Goal: Information Seeking & Learning: Check status

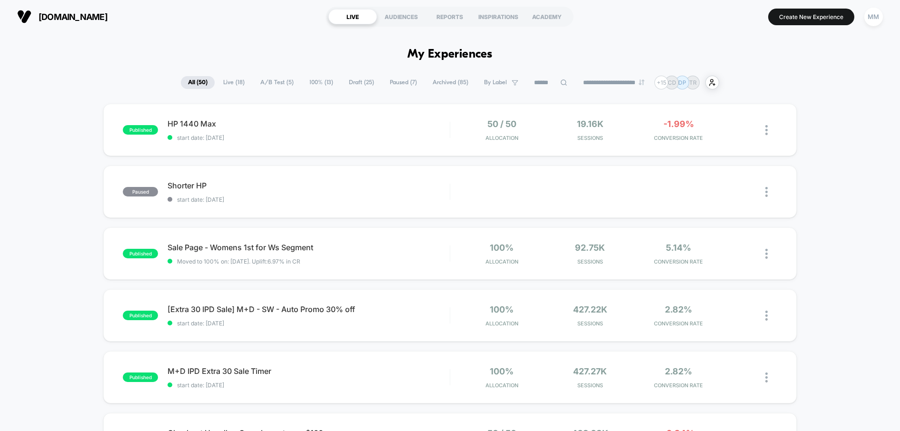
click at [272, 83] on span "A/B Test ( 5 )" at bounding box center [277, 82] width 48 height 13
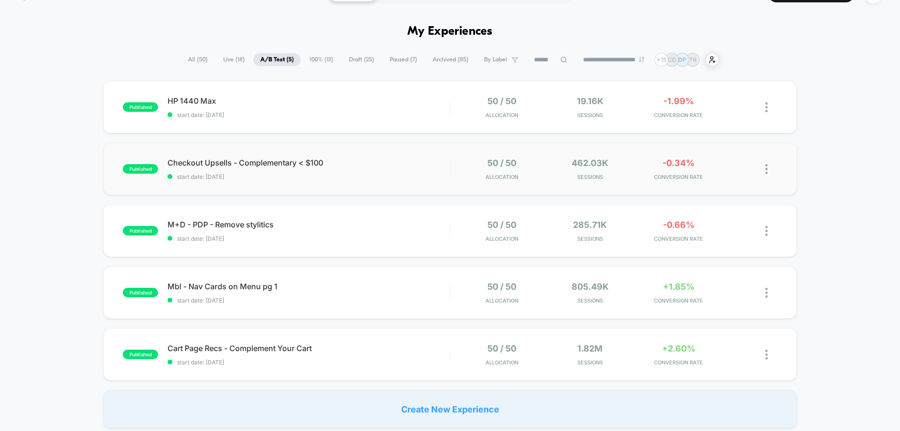
scroll to position [29, 0]
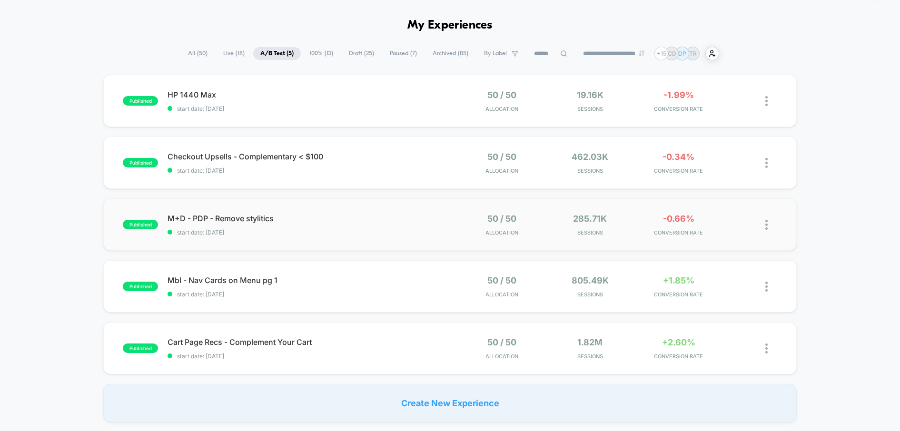
click at [398, 241] on div "published M+D - PDP - Remove stylitics start date: [DATE] 50 / 50 Allocation 28…" at bounding box center [449, 224] width 693 height 52
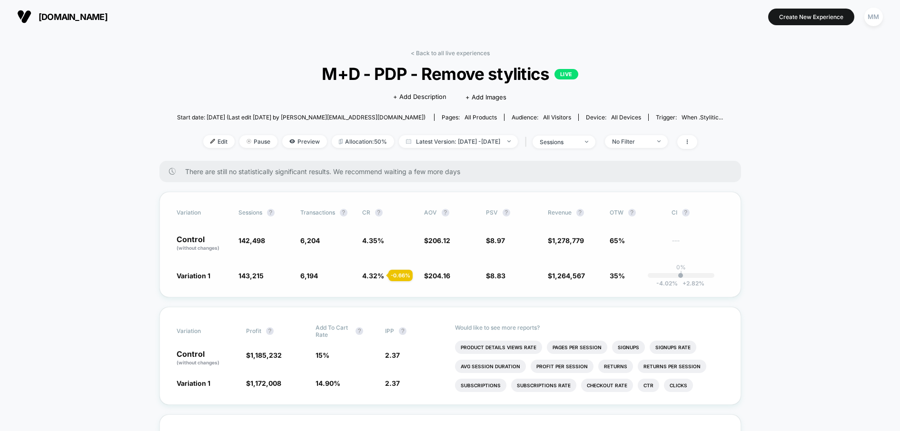
scroll to position [20, 0]
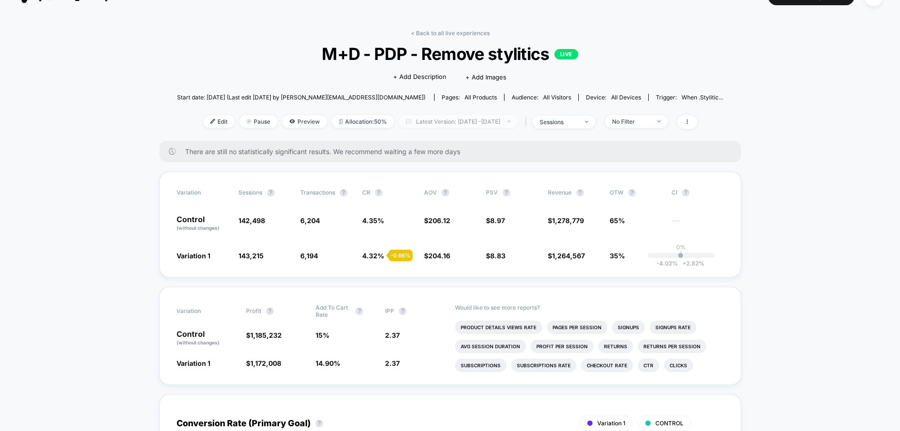
click at [492, 124] on span "Latest Version: [DATE] - [DATE]" at bounding box center [458, 121] width 119 height 13
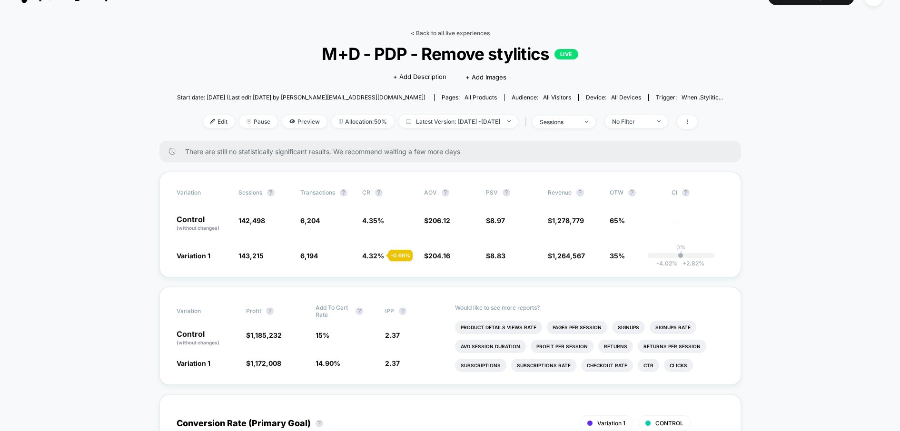
click at [447, 34] on link "< Back to all live experiences" at bounding box center [450, 33] width 79 height 7
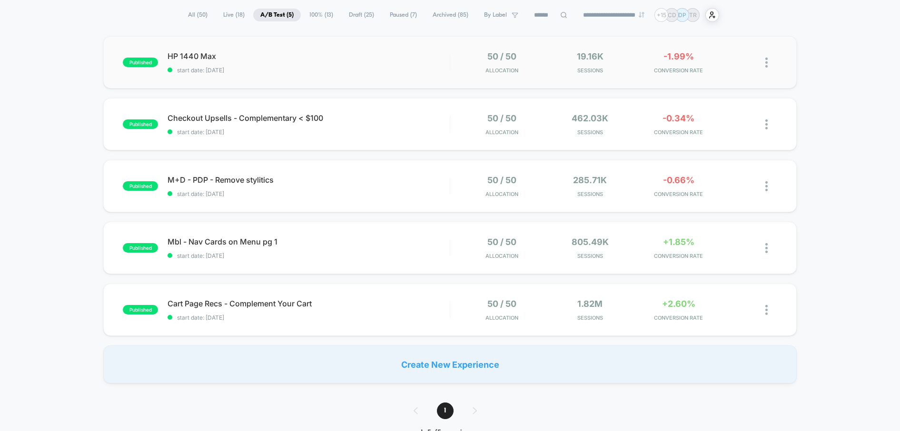
scroll to position [72, 0]
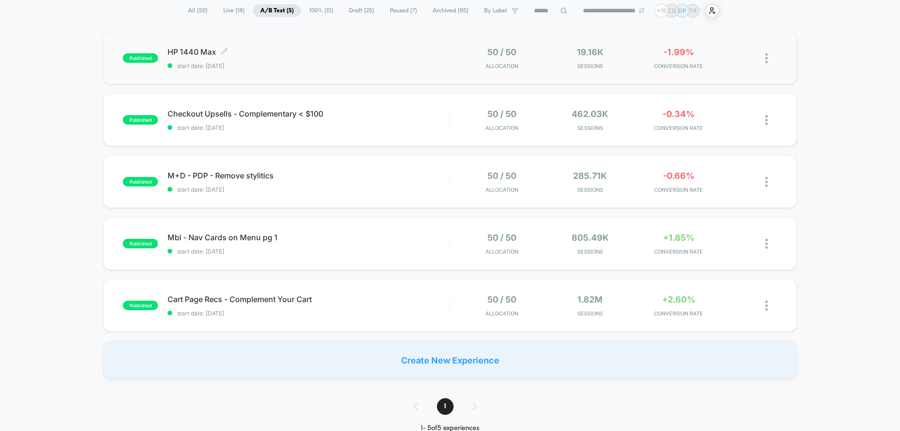
click at [394, 58] on div "HP 1440 Max Click to edit experience details Click to edit experience details s…" at bounding box center [308, 58] width 282 height 22
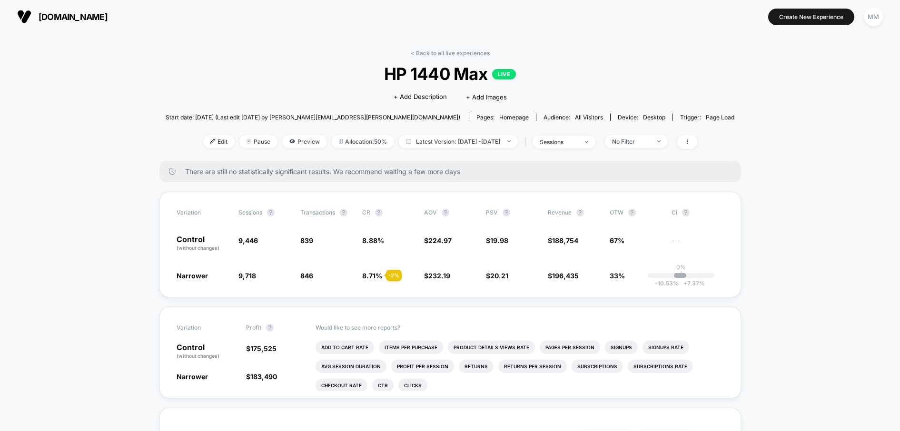
click at [463, 57] on div "< Back to all live experiences HP 1440 Max LIVE Click to edit experience detail…" at bounding box center [450, 104] width 569 height 111
click at [463, 53] on link "< Back to all live experiences" at bounding box center [450, 52] width 79 height 7
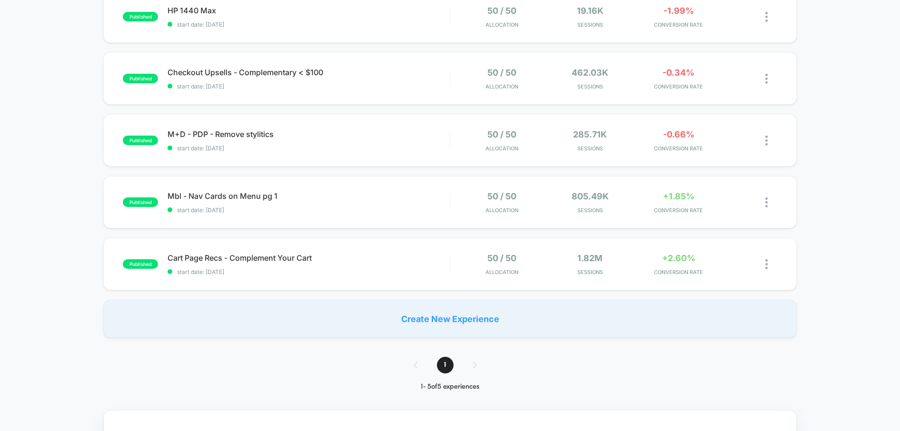
scroll to position [115, 0]
